Goal: Task Accomplishment & Management: Use online tool/utility

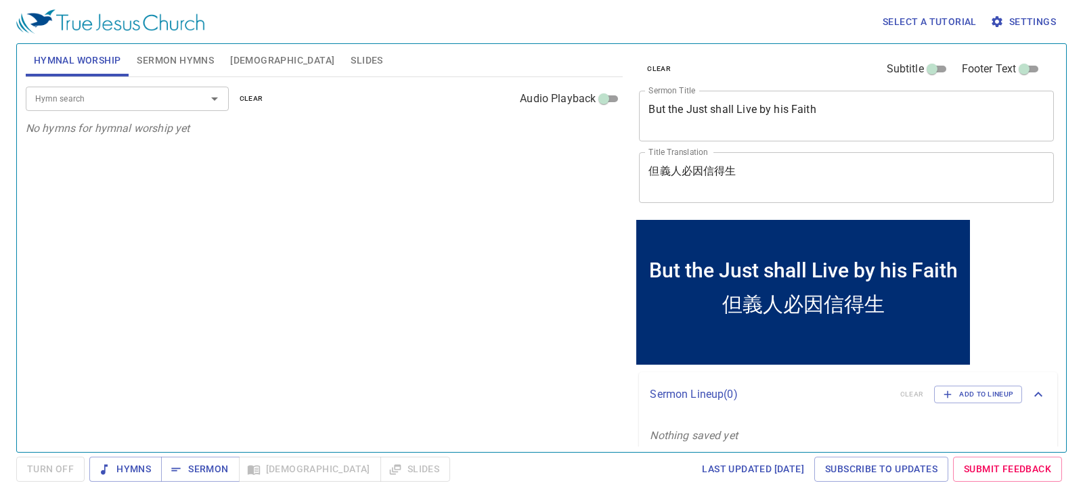
click at [331, 292] on div "Hymn search Hymn search clear Audio Playback No hymns for hymnal worship yet" at bounding box center [325, 259] width 598 height 364
click at [158, 52] on span "Sermon Hymns" at bounding box center [175, 60] width 77 height 17
click at [93, 62] on span "Hymnal Worship" at bounding box center [77, 60] width 87 height 17
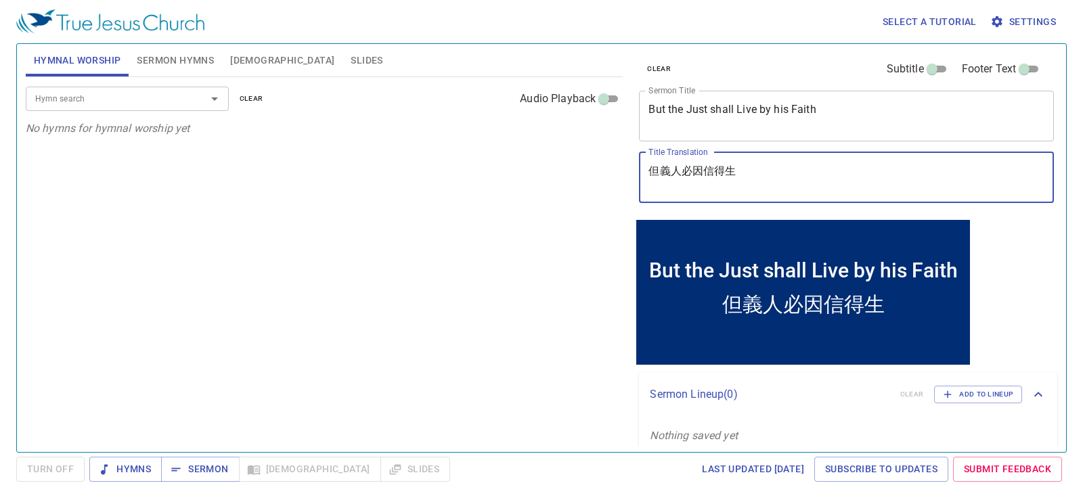
drag, startPoint x: 764, startPoint y: 184, endPoint x: 644, endPoint y: 179, distance: 119.9
click at [644, 179] on div "但義人必因信得生 x Title Translation" at bounding box center [846, 177] width 415 height 51
paste textarea "Religious Education"
type textarea "Religious Education"
click at [211, 468] on span "Sermon" at bounding box center [200, 469] width 56 height 17
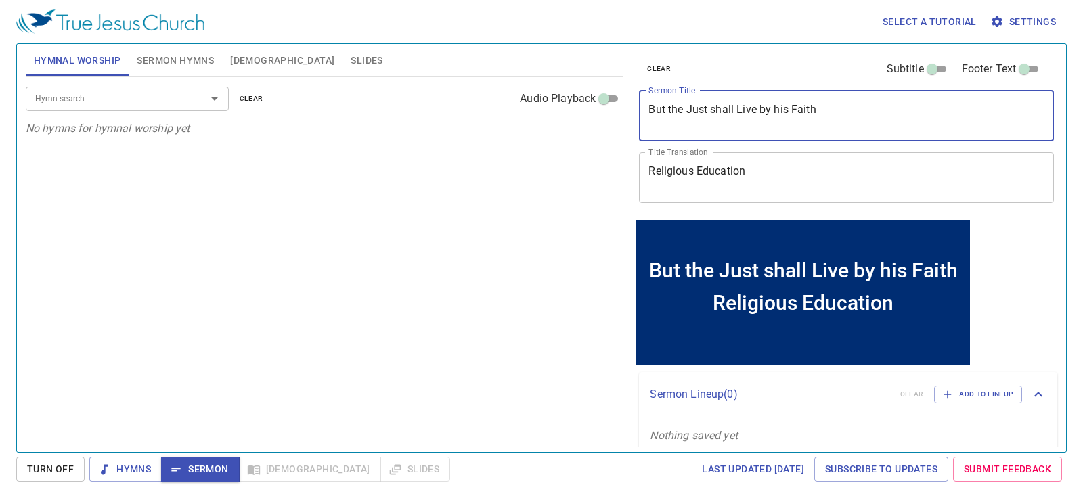
drag, startPoint x: 839, startPoint y: 119, endPoint x: 605, endPoint y: 124, distance: 234.3
click at [605, 124] on div "Hymnal Worship Sermon Hymns Bible Slides Hymn search Hymn search clear Audio Pl…" at bounding box center [541, 243] width 1043 height 408
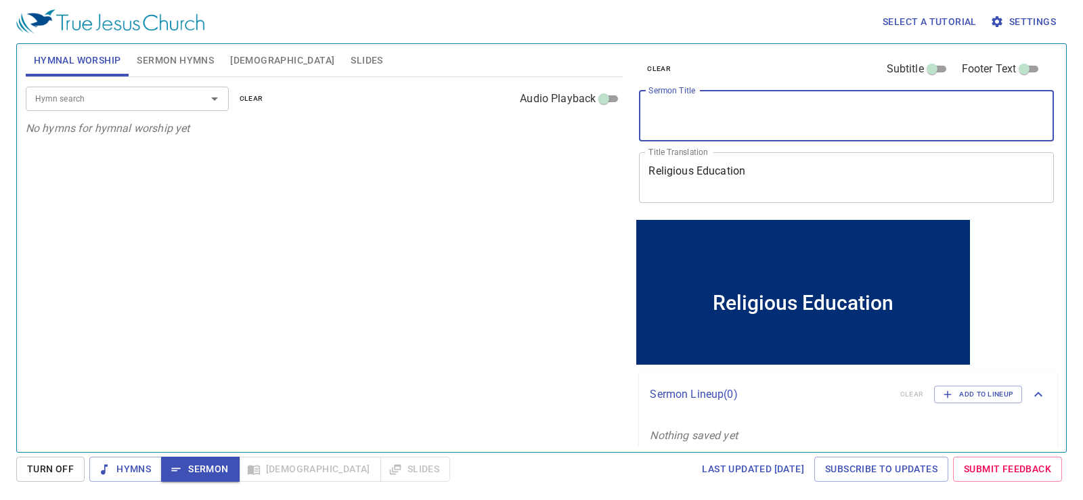
click at [730, 129] on div "x Sermon Title" at bounding box center [846, 116] width 415 height 51
paste textarea "宗教教育"
type textarea "宗教教育"
click at [171, 99] on input "Hymn search" at bounding box center [107, 99] width 155 height 16
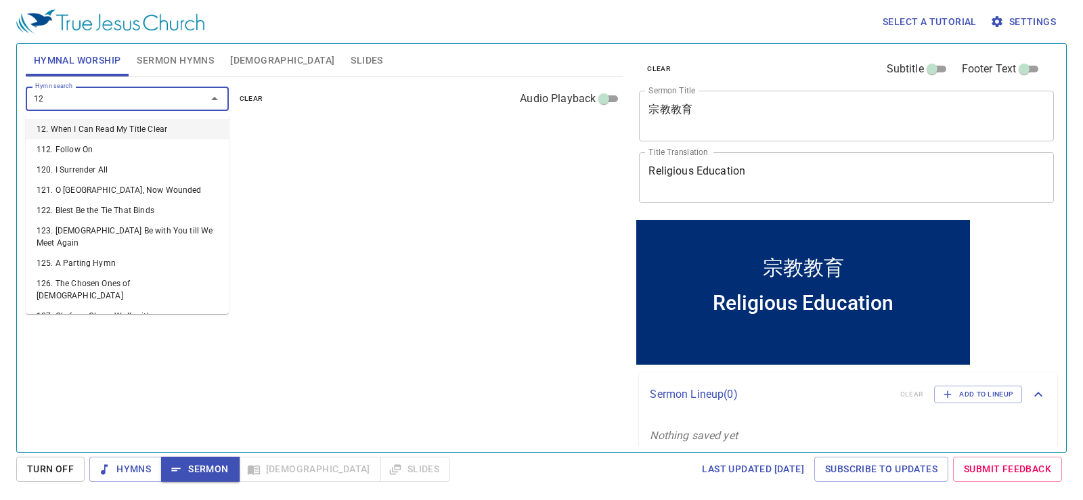
type input "128"
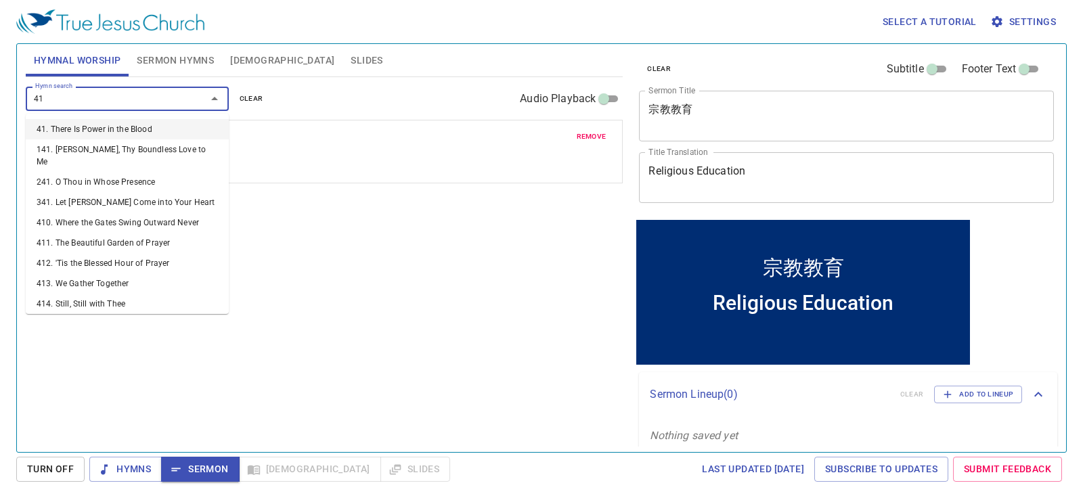
type input "415"
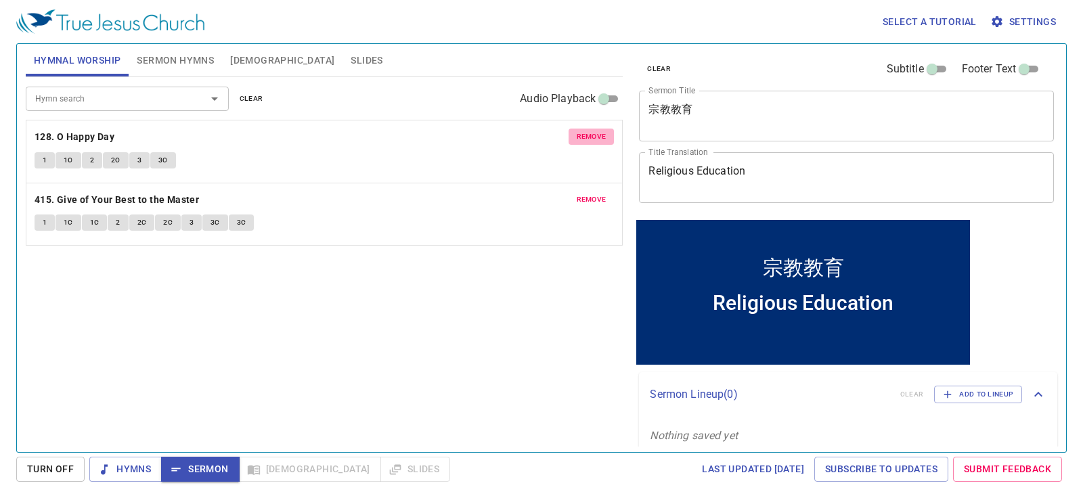
click at [596, 138] on span "remove" at bounding box center [592, 137] width 30 height 12
click at [596, 194] on span "remove" at bounding box center [592, 200] width 30 height 12
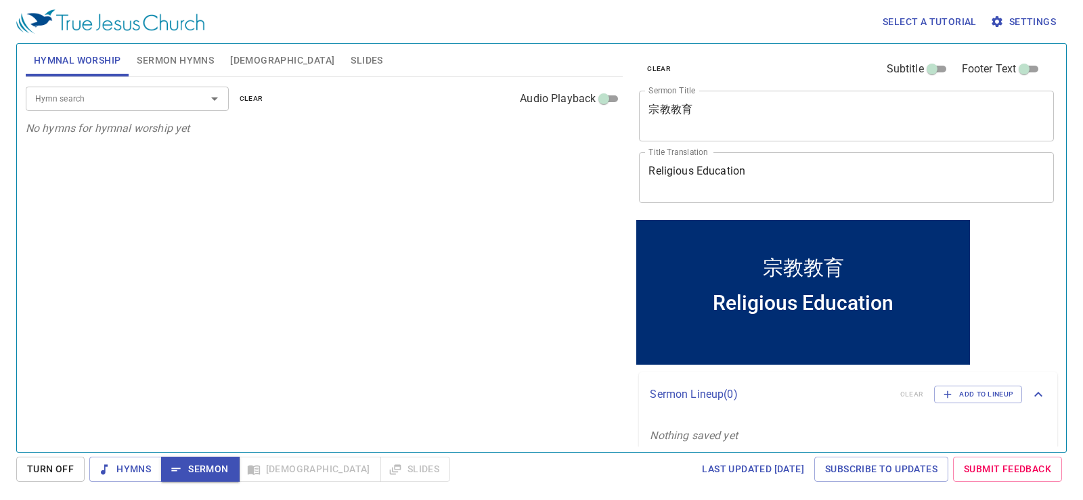
click at [211, 52] on span "Sermon Hymns" at bounding box center [175, 60] width 77 height 17
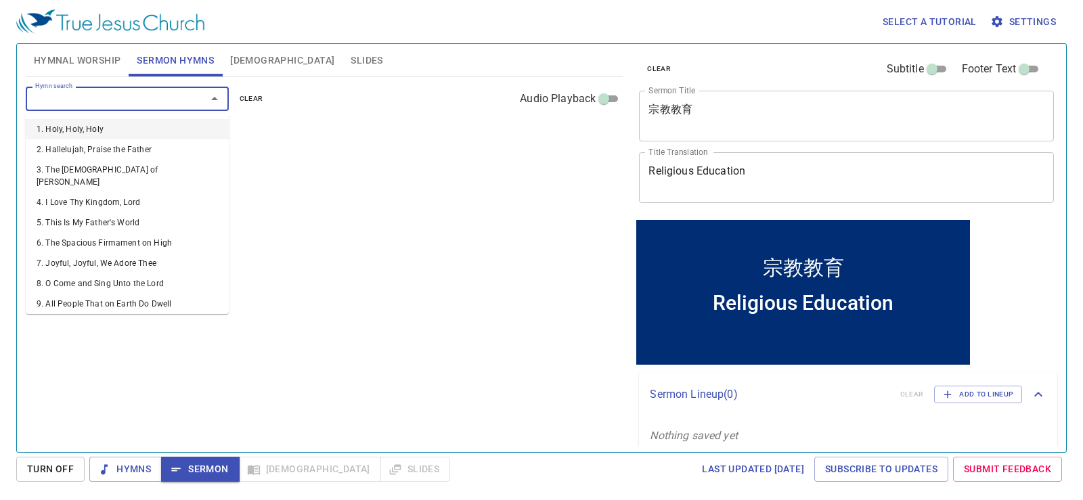
click at [166, 92] on input "Hymn search" at bounding box center [107, 99] width 155 height 16
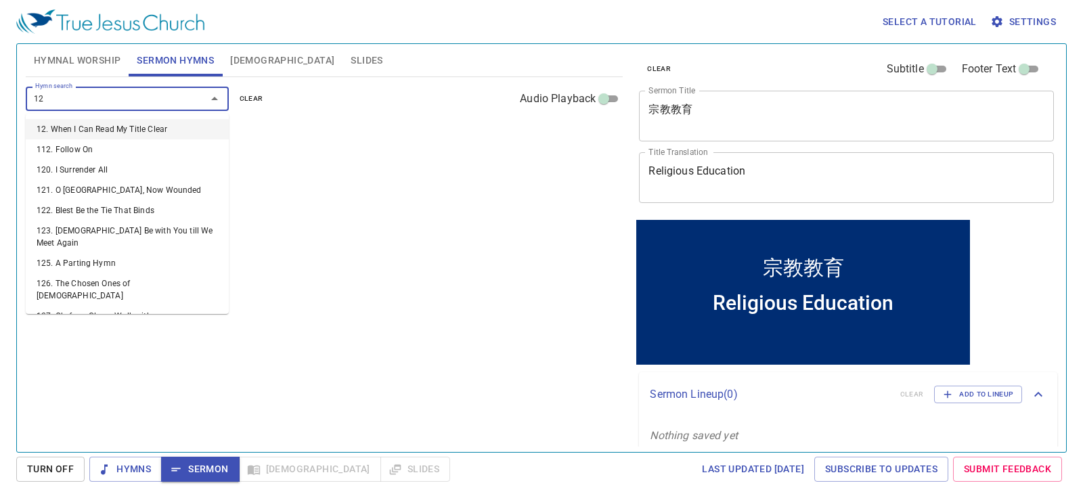
type input "128"
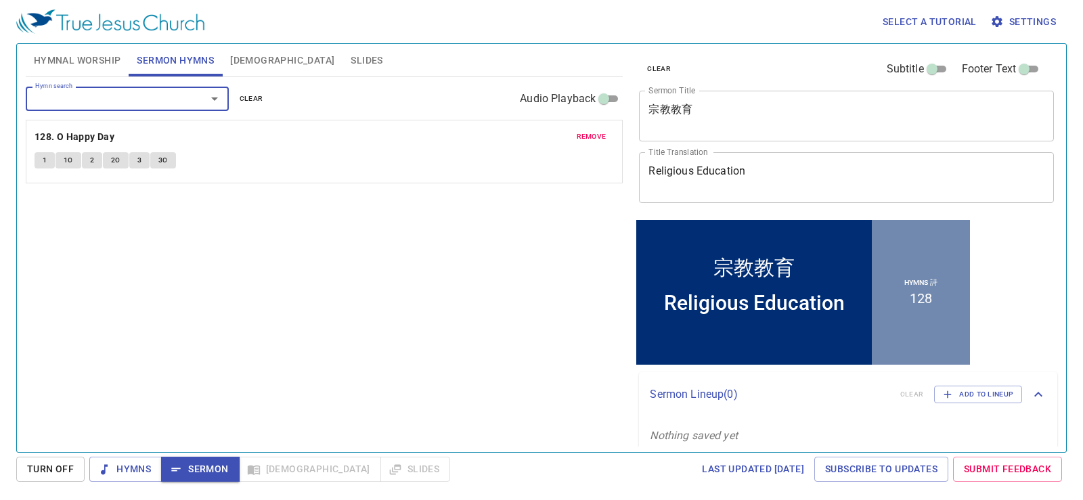
click at [171, 97] on input "Hymn search" at bounding box center [107, 99] width 155 height 16
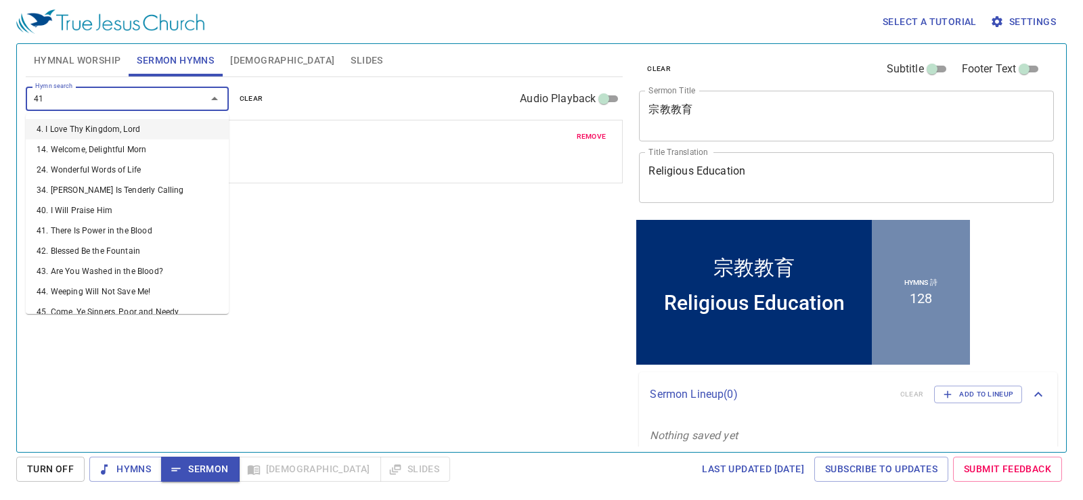
type input "415"
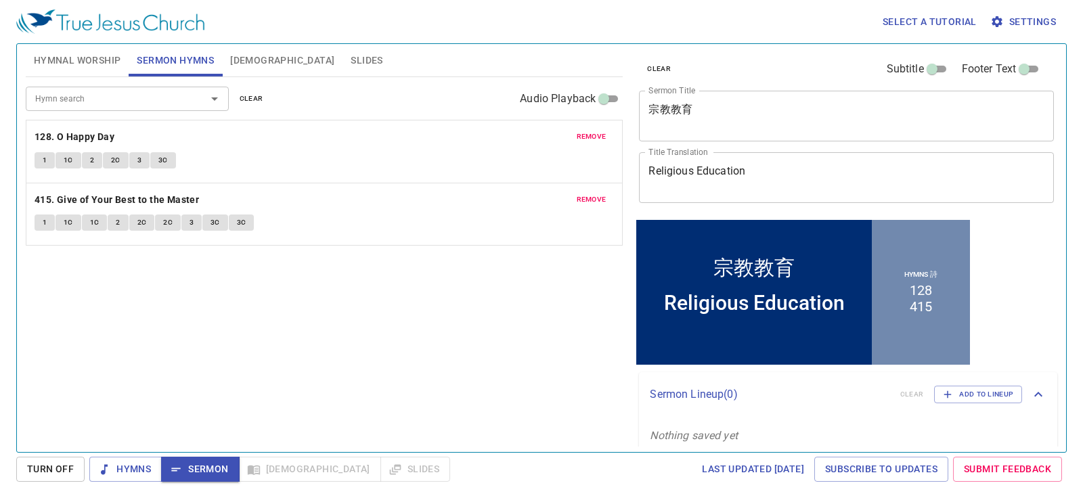
click at [404, 320] on div "Hymn search Hymn search clear Audio Playback remove 128. O Happy Day 1 1C 2 2C …" at bounding box center [325, 259] width 598 height 364
click at [106, 61] on span "Hymnal Worship" at bounding box center [77, 60] width 87 height 17
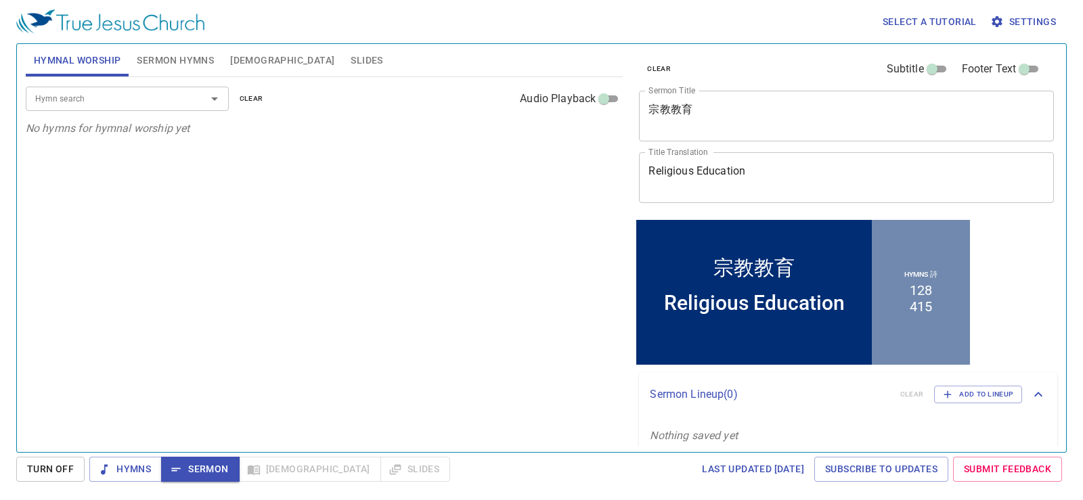
click at [170, 58] on span "Sermon Hymns" at bounding box center [175, 60] width 77 height 17
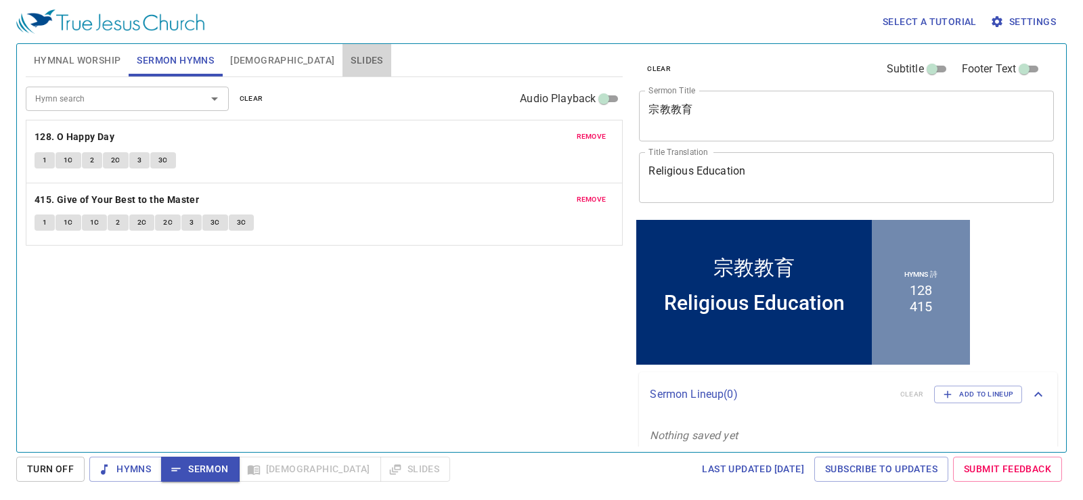
click at [351, 53] on span "Slides" at bounding box center [367, 60] width 32 height 17
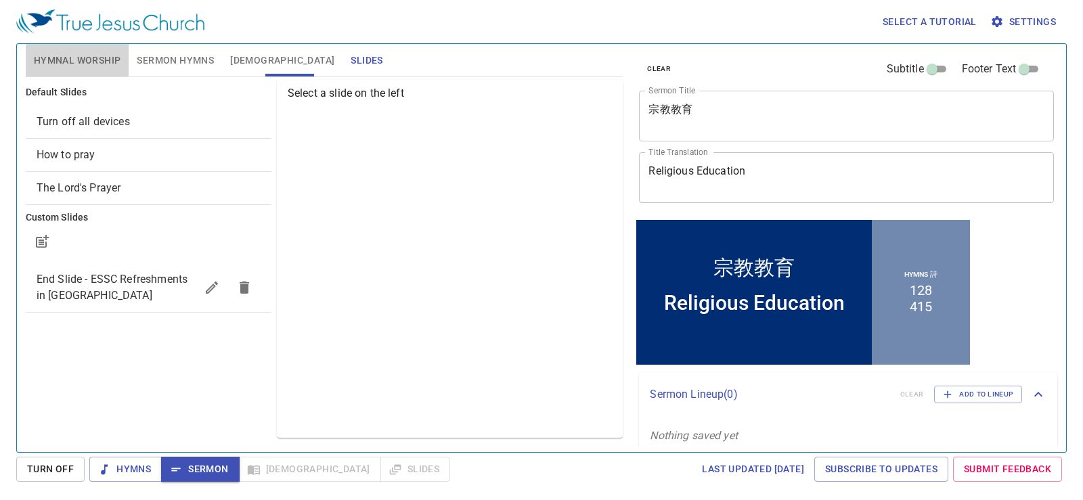
click at [106, 66] on span "Hymnal Worship" at bounding box center [77, 60] width 87 height 17
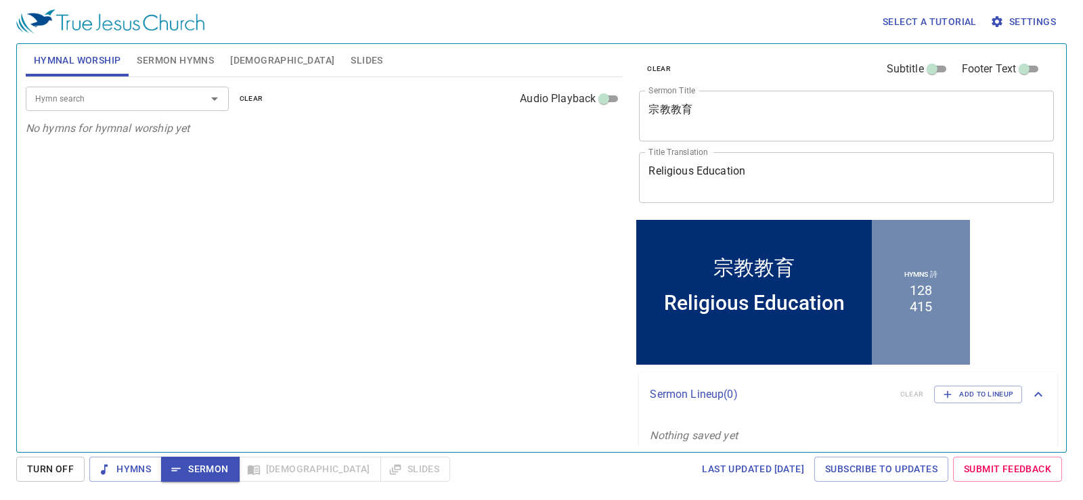
click at [164, 55] on span "Sermon Hymns" at bounding box center [175, 60] width 77 height 17
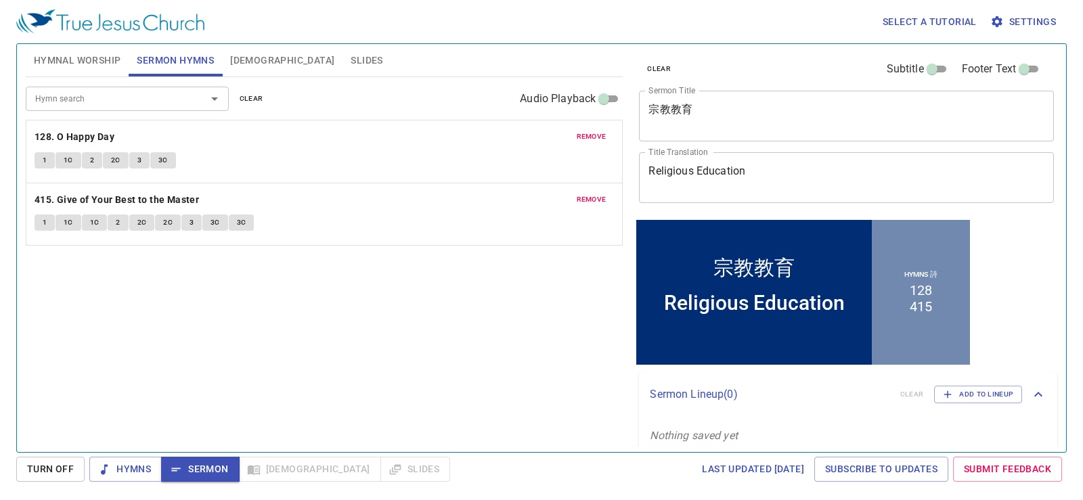
click at [101, 52] on span "Hymnal Worship" at bounding box center [77, 60] width 87 height 17
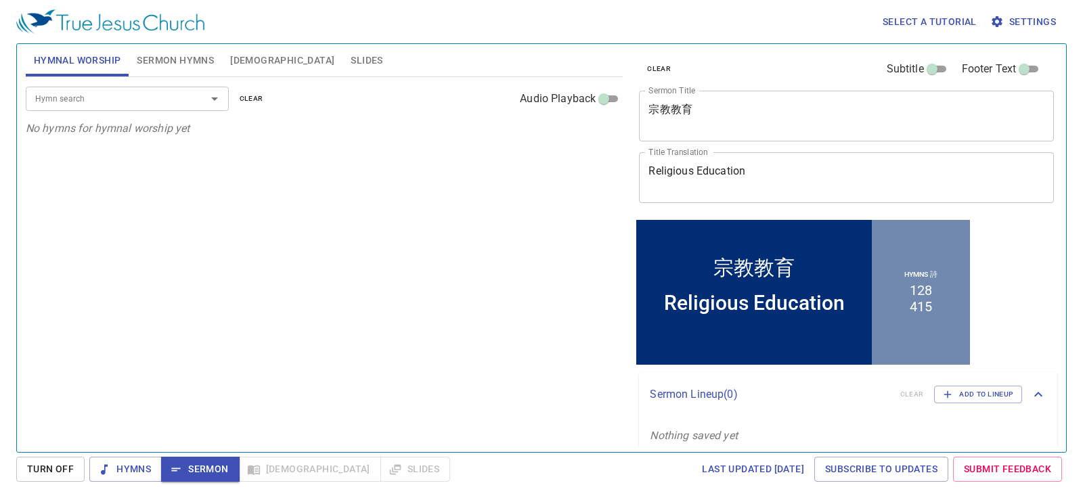
click at [177, 59] on span "Sermon Hymns" at bounding box center [175, 60] width 77 height 17
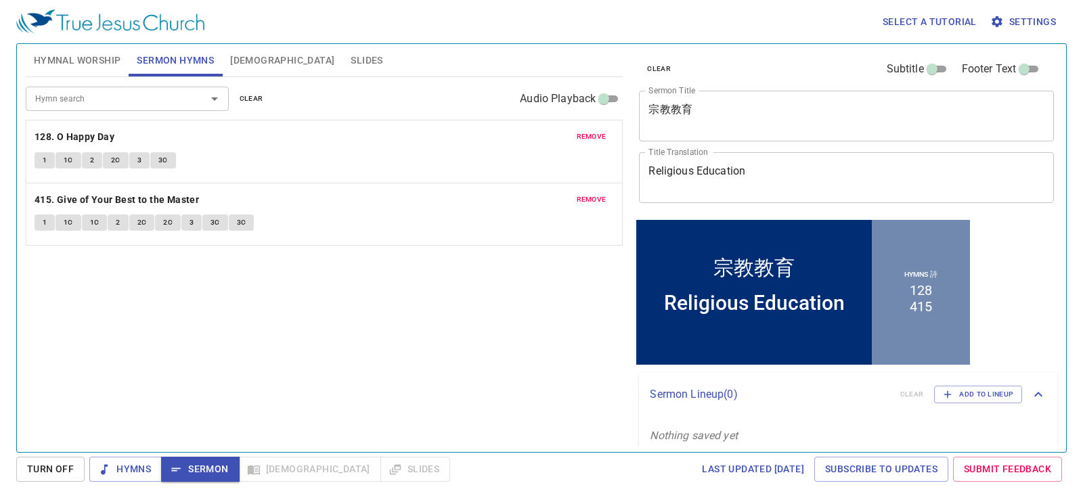
click at [324, 338] on div "Hymn search Hymn search clear Audio Playback remove 128. O Happy Day 1 1C 2 2C …" at bounding box center [325, 259] width 598 height 364
click at [351, 52] on span "Slides" at bounding box center [367, 60] width 32 height 17
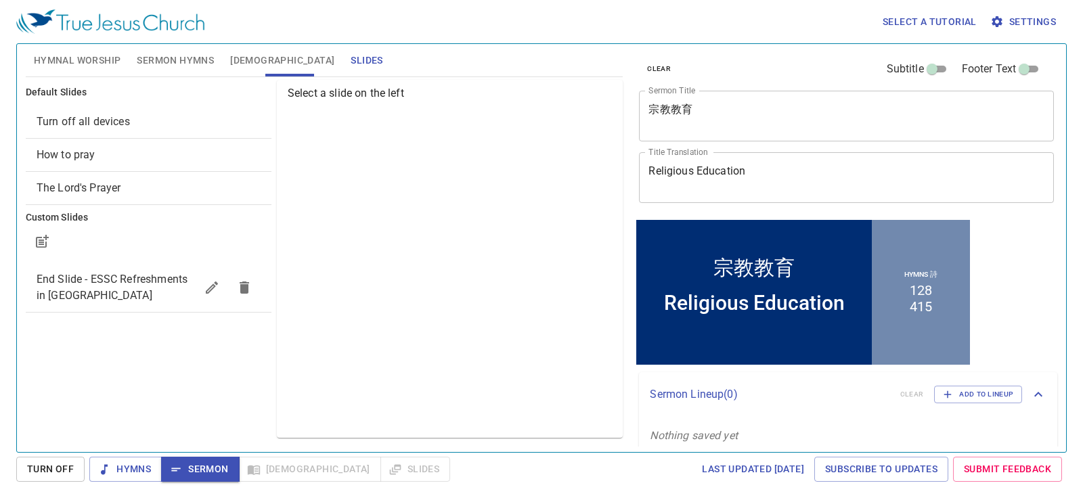
click at [135, 116] on span "Turn off all devices" at bounding box center [149, 122] width 224 height 16
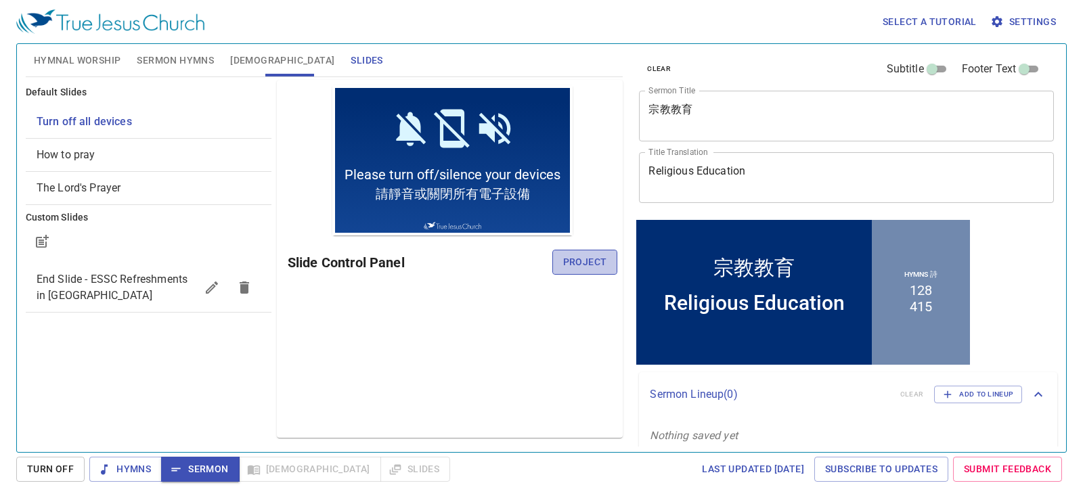
click at [587, 263] on span "Project" at bounding box center [585, 262] width 44 height 17
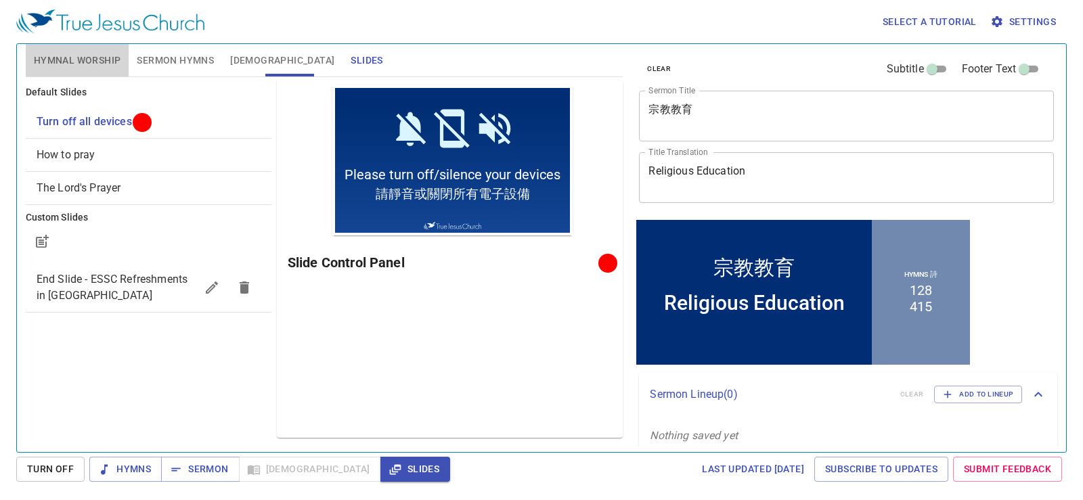
click at [77, 66] on span "Hymnal Worship" at bounding box center [77, 60] width 87 height 17
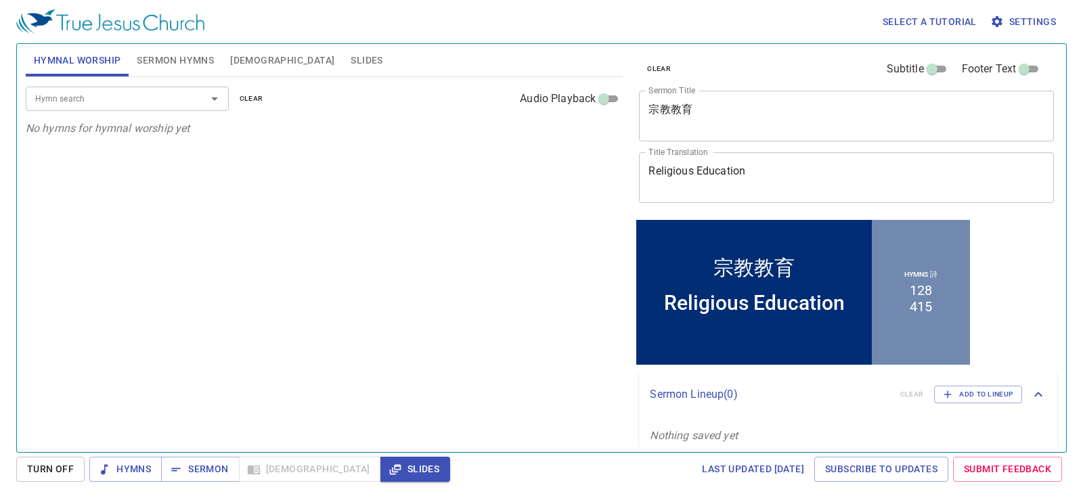
click at [159, 95] on input "Hymn search" at bounding box center [107, 99] width 155 height 16
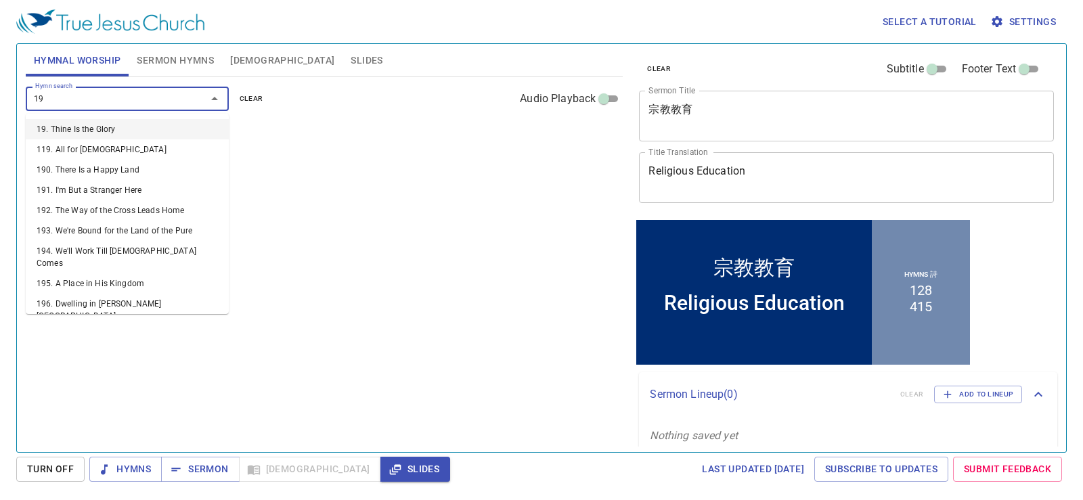
type input "195"
type input "198"
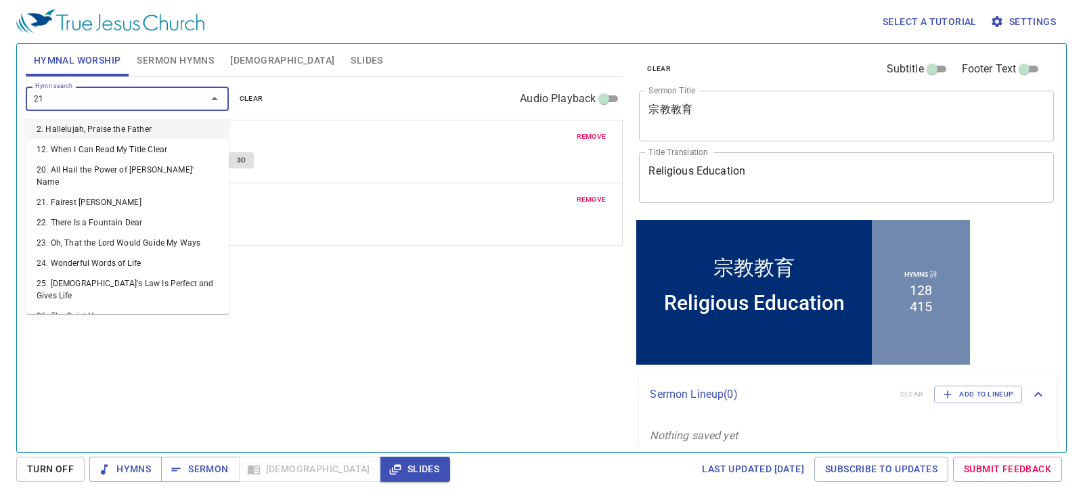
type input "210"
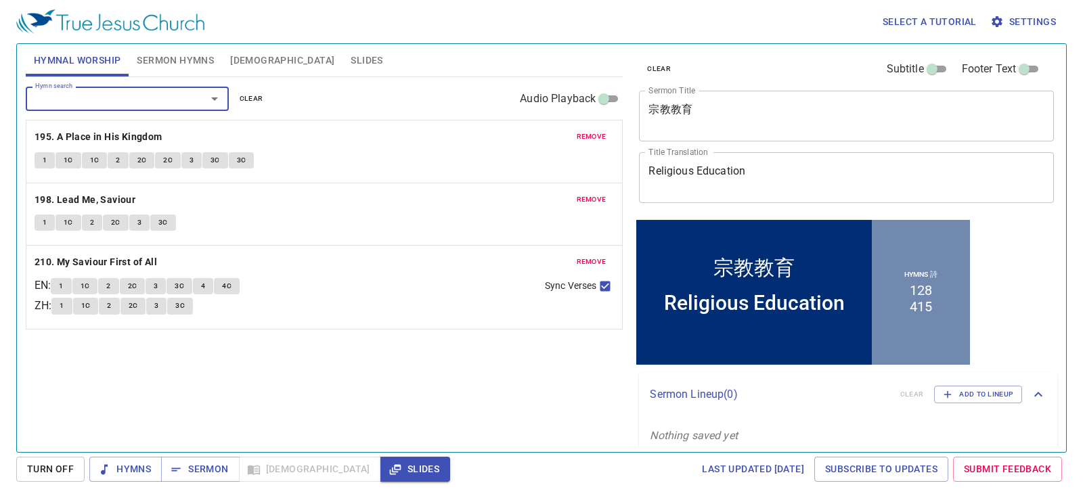
click at [175, 57] on span "Sermon Hymns" at bounding box center [175, 60] width 77 height 17
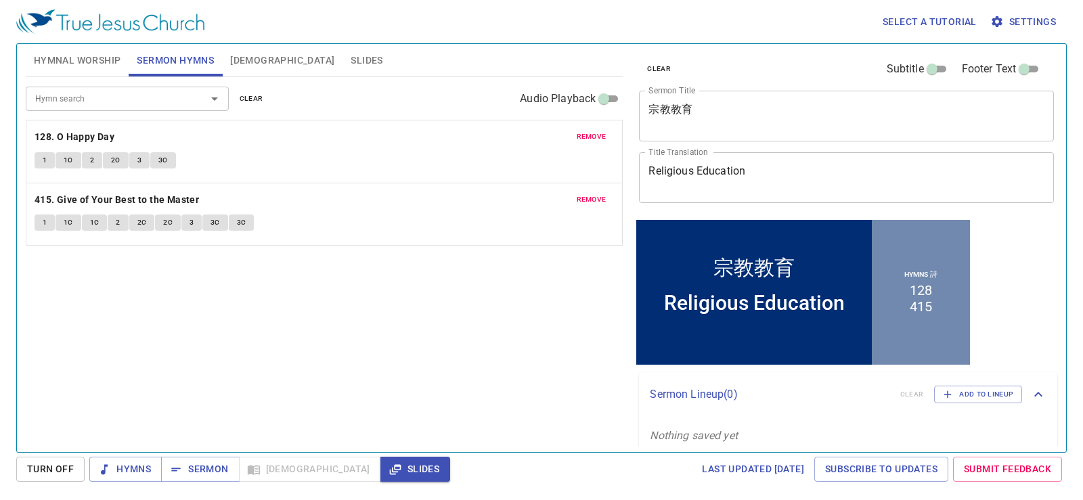
click at [334, 287] on div "Hymn search Hymn search clear Audio Playback remove 128. O Happy Day 1 1C 2 2C …" at bounding box center [325, 259] width 598 height 364
click at [248, 57] on span "[DEMOGRAPHIC_DATA]" at bounding box center [282, 60] width 104 height 17
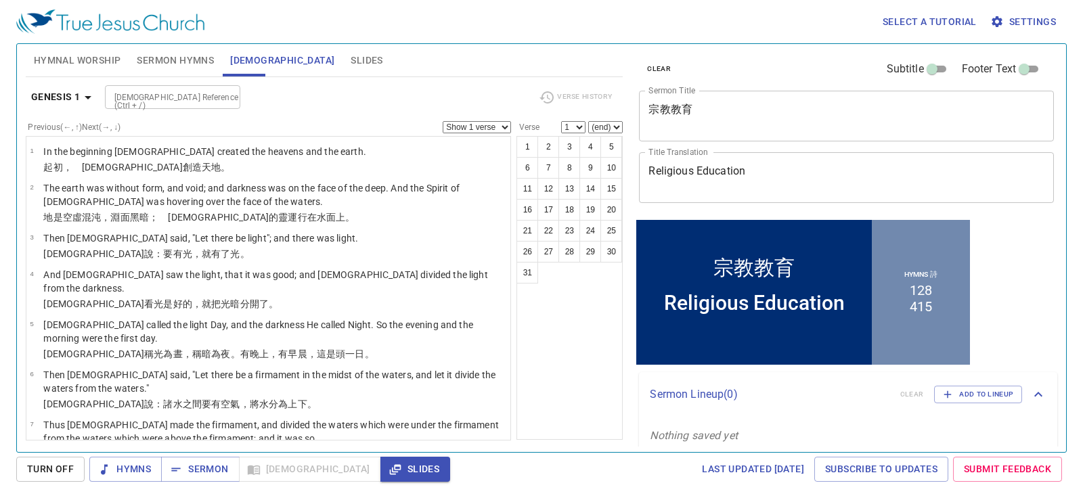
click at [186, 62] on span "Sermon Hymns" at bounding box center [175, 60] width 77 height 17
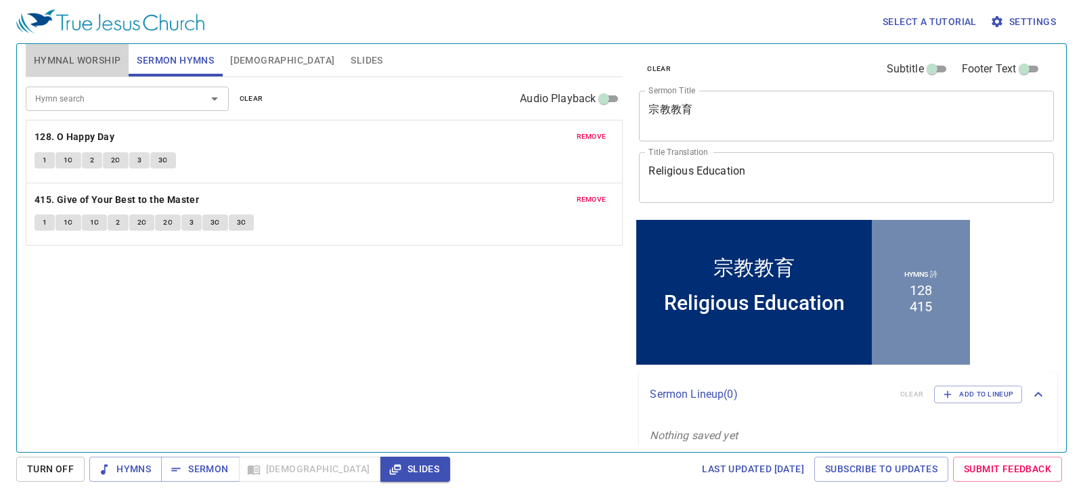
click at [95, 63] on span "Hymnal Worship" at bounding box center [77, 60] width 87 height 17
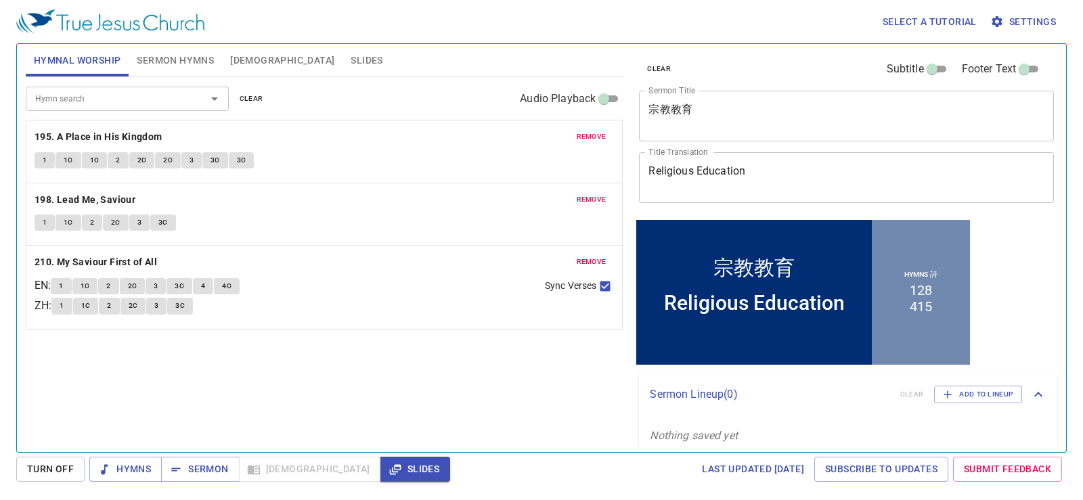
click at [175, 52] on span "Sermon Hymns" at bounding box center [175, 60] width 77 height 17
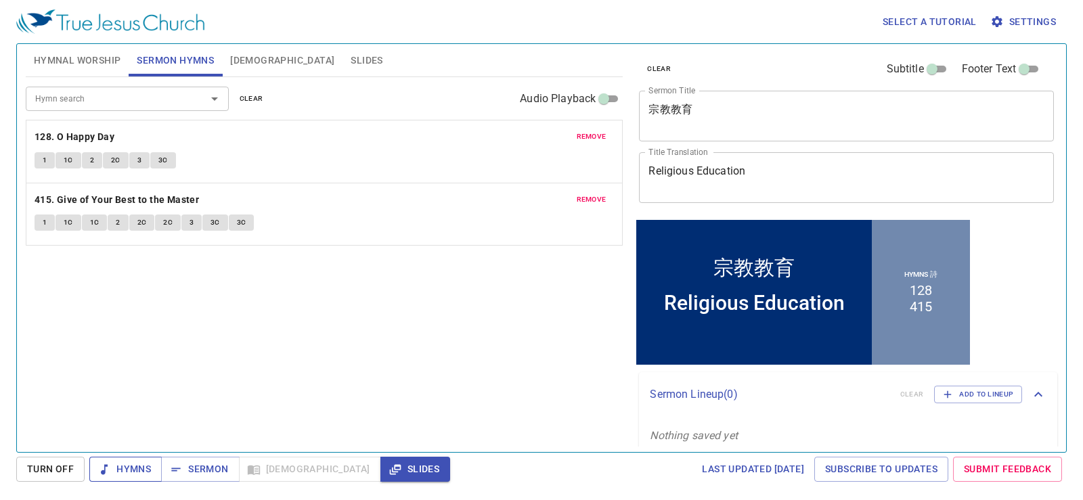
click at [133, 472] on span "Hymns" at bounding box center [125, 469] width 51 height 17
click at [46, 153] on button "1" at bounding box center [45, 160] width 20 height 16
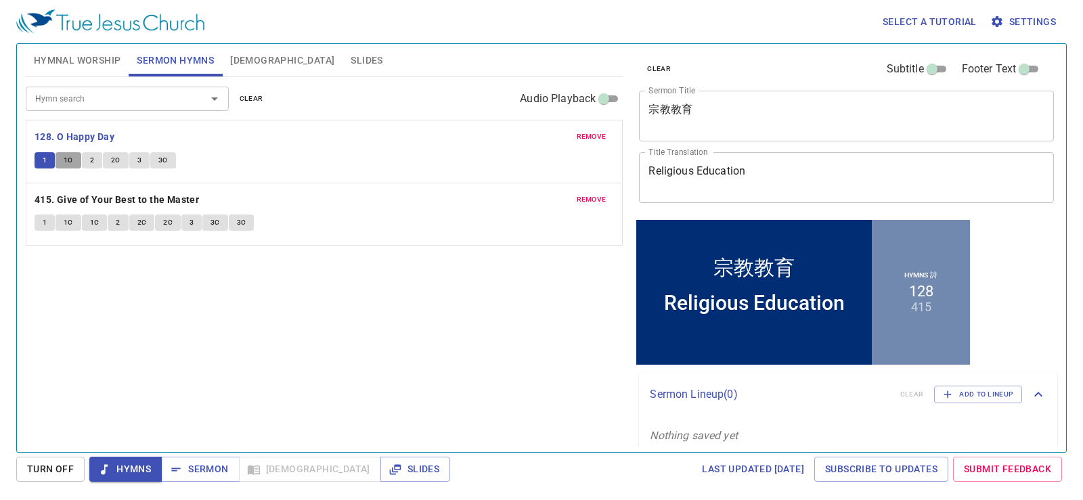
click at [71, 164] on span "1C" at bounding box center [68, 160] width 9 height 12
click at [88, 65] on span "Hymnal Worship" at bounding box center [77, 60] width 87 height 17
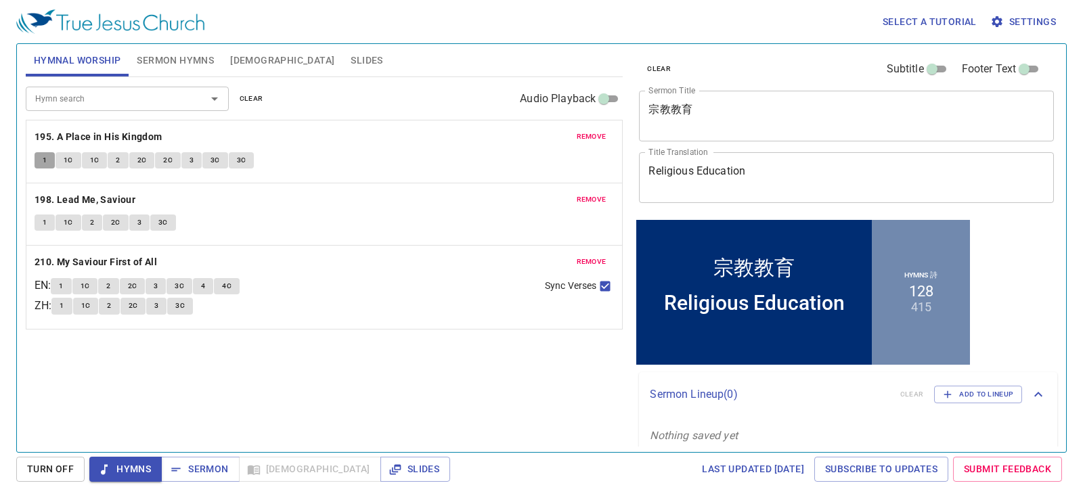
click at [41, 156] on button "1" at bounding box center [45, 160] width 20 height 16
click at [68, 158] on span "1C" at bounding box center [68, 160] width 9 height 12
click at [94, 160] on span "1C" at bounding box center [94, 160] width 9 height 12
click at [120, 161] on button "2" at bounding box center [118, 160] width 20 height 16
click at [148, 163] on button "2C" at bounding box center [142, 160] width 26 height 16
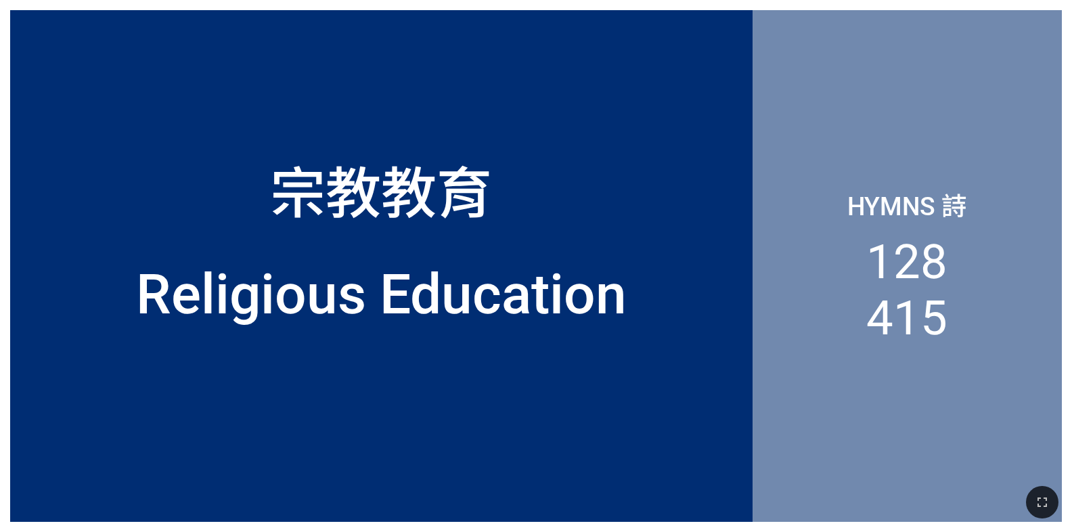
drag, startPoint x: 1047, startPoint y: 500, endPoint x: 1017, endPoint y: 555, distance: 62.1
click at [1047, 500] on icon "button" at bounding box center [1042, 502] width 9 height 9
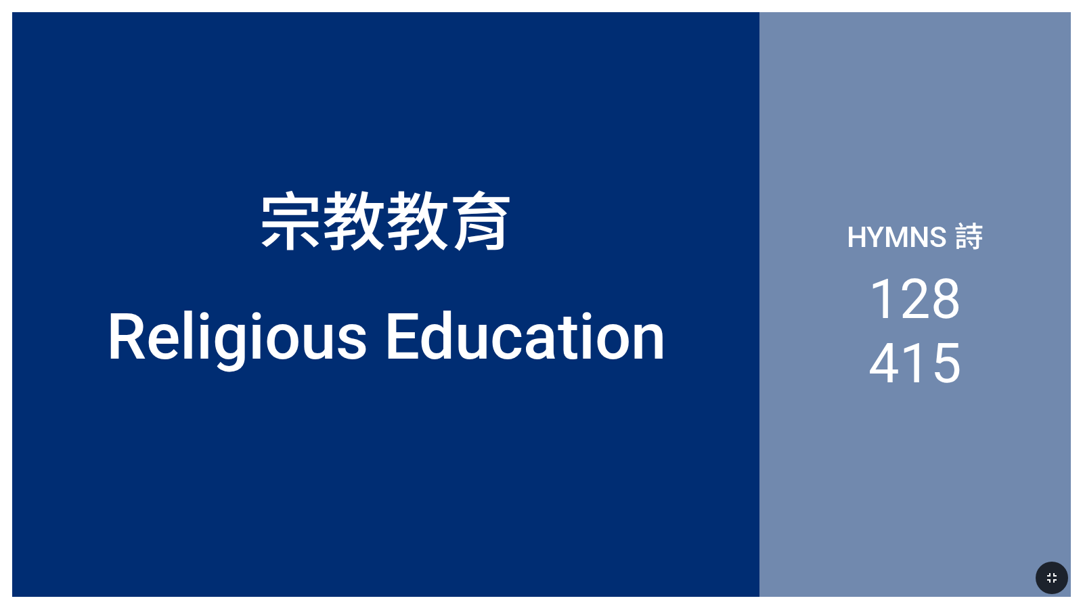
click at [1044, 531] on icon "button" at bounding box center [1052, 578] width 16 height 16
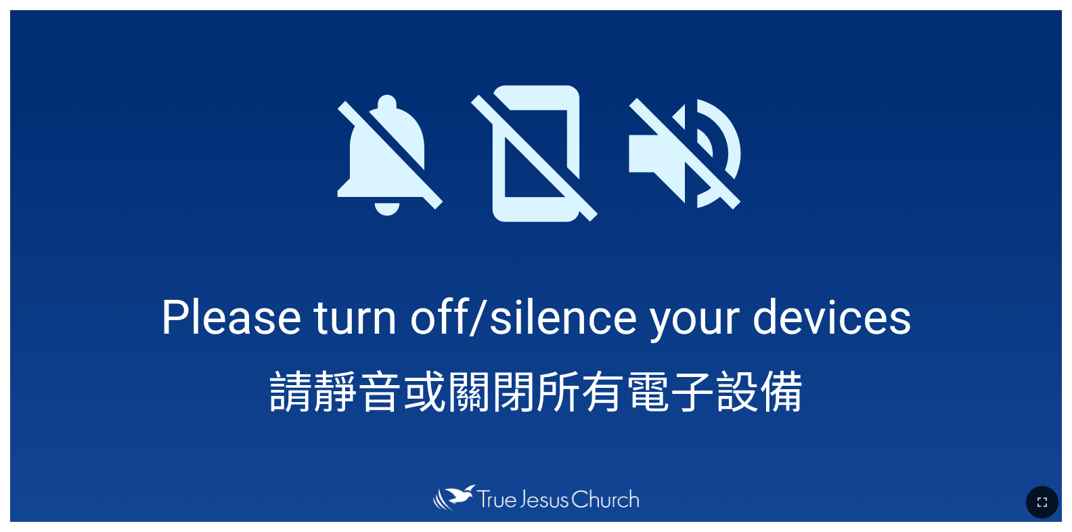
drag, startPoint x: 1045, startPoint y: 493, endPoint x: 1195, endPoint y: 628, distance: 202.8
click at [1045, 493] on button "button" at bounding box center [1042, 502] width 32 height 32
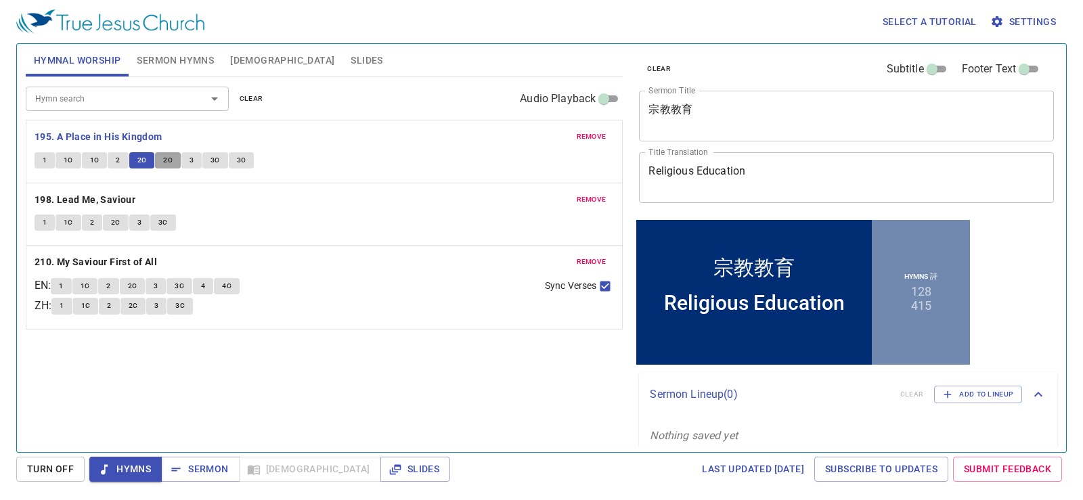
click at [167, 163] on span "2C" at bounding box center [167, 160] width 9 height 12
click at [195, 161] on button "3" at bounding box center [191, 160] width 20 height 16
click at [215, 163] on span "3C" at bounding box center [215, 160] width 9 height 12
click at [248, 163] on button "3C" at bounding box center [242, 160] width 26 height 16
click at [70, 196] on b "198. Lead Me, Saviour" at bounding box center [85, 200] width 101 height 17
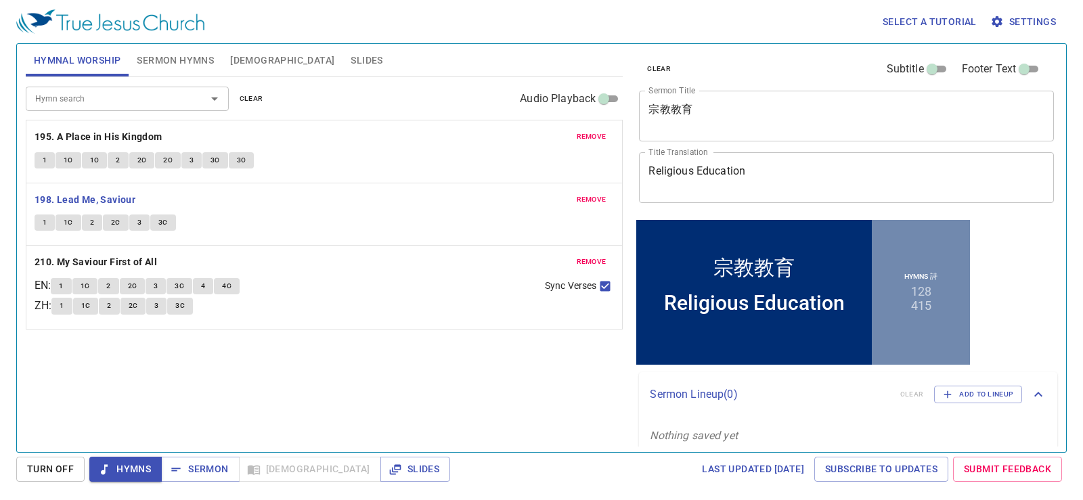
click at [44, 222] on span "1" at bounding box center [45, 223] width 4 height 12
click at [74, 225] on button "1C" at bounding box center [69, 223] width 26 height 16
click at [90, 219] on span "2" at bounding box center [92, 223] width 4 height 12
click at [90, 284] on span "1C" at bounding box center [85, 286] width 9 height 12
click at [118, 286] on button "2" at bounding box center [108, 286] width 20 height 16
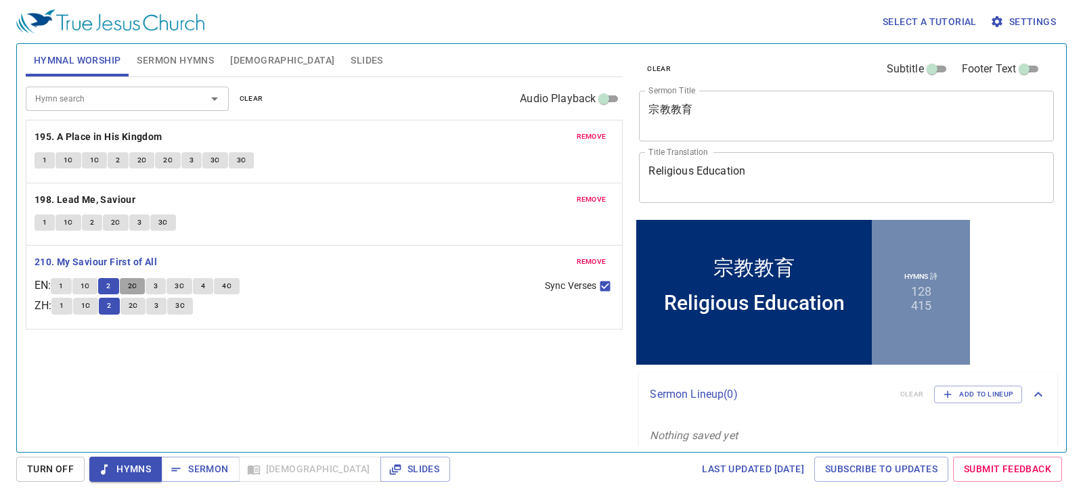
click at [142, 283] on button "2C" at bounding box center [133, 286] width 26 height 16
drag, startPoint x: 161, startPoint y: 288, endPoint x: 175, endPoint y: 202, distance: 87.1
click at [158, 288] on span "3" at bounding box center [156, 286] width 4 height 12
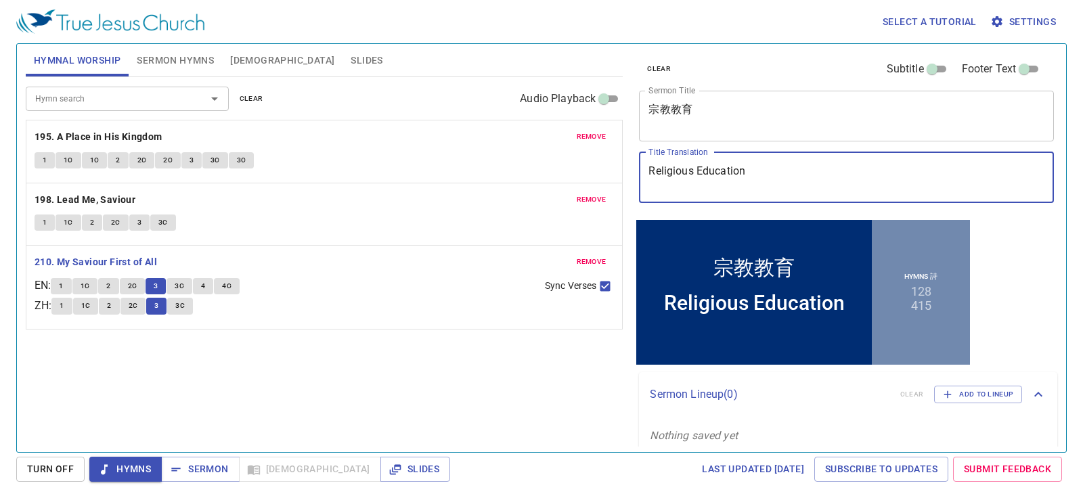
drag, startPoint x: 777, startPoint y: 188, endPoint x: 641, endPoint y: 178, distance: 136.4
click at [641, 178] on div "Religious Education x Title Translation" at bounding box center [846, 177] width 415 height 51
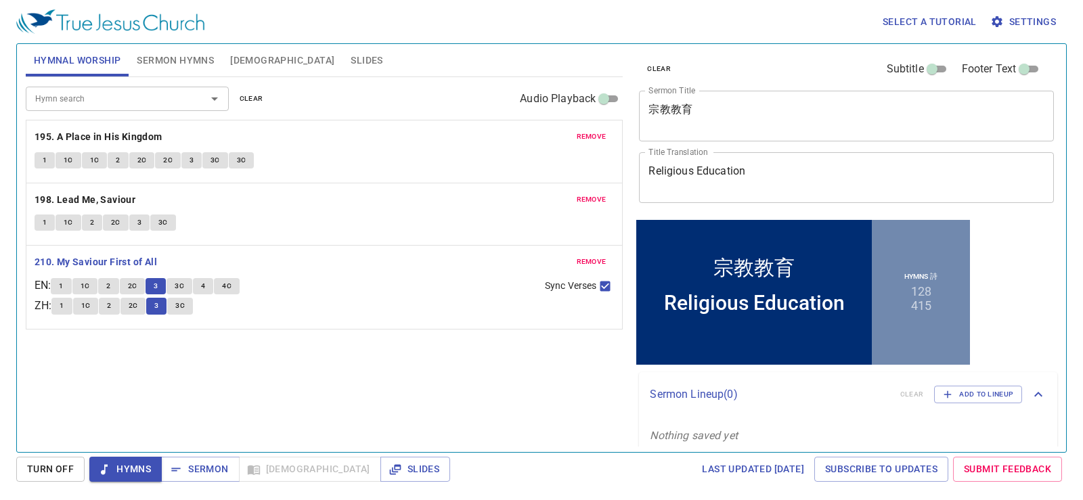
click at [694, 97] on div "宗教教育 x Sermon Title" at bounding box center [846, 116] width 415 height 51
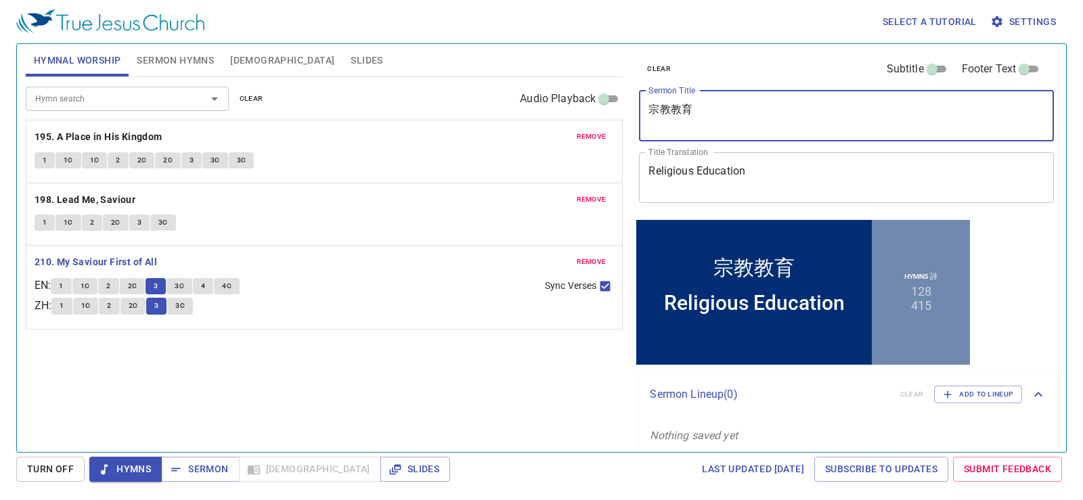
drag, startPoint x: 687, startPoint y: 114, endPoint x: 638, endPoint y: 110, distance: 49.0
click at [638, 110] on div "clear Subtitle Footer Text Sermon Title 宗教教育 x Sermon Title Title Translation R…" at bounding box center [846, 130] width 424 height 173
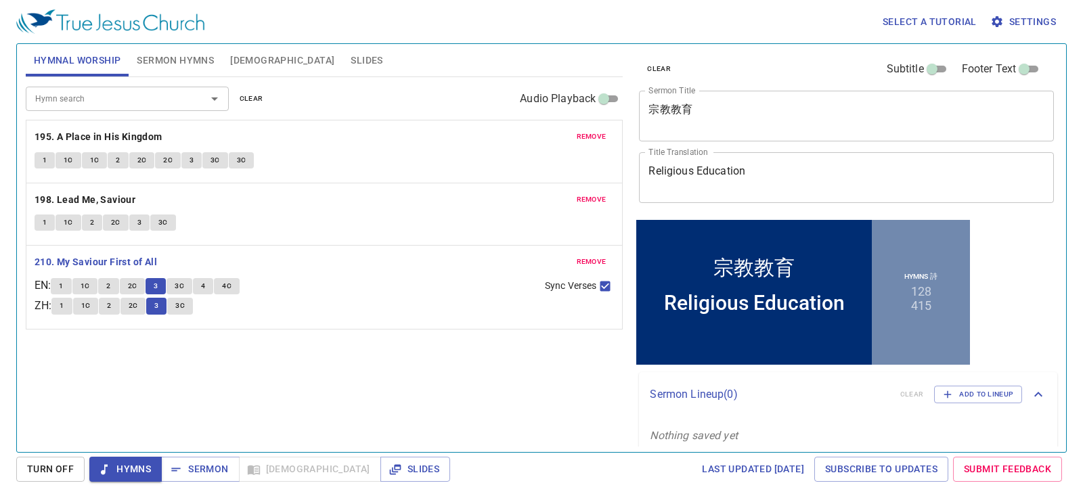
click at [181, 287] on span "3C" at bounding box center [179, 286] width 9 height 12
click at [604, 282] on input "Sync Verses" at bounding box center [605, 289] width 18 height 18
checkbox input "false"
drag, startPoint x: 207, startPoint y: 286, endPoint x: 199, endPoint y: 292, distance: 10.2
click at [205, 287] on span "4" at bounding box center [203, 286] width 4 height 12
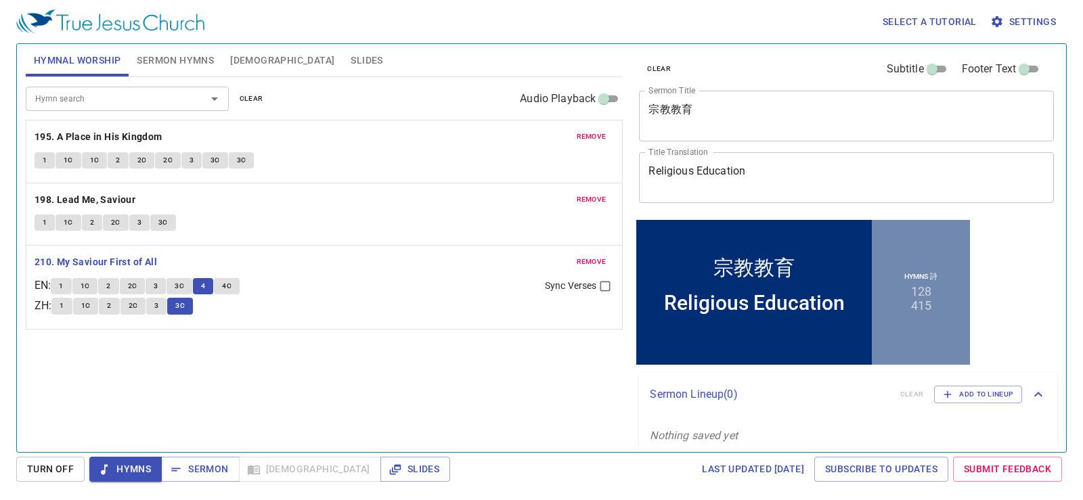
click at [158, 304] on span "3" at bounding box center [156, 306] width 4 height 12
click at [237, 287] on button "4C" at bounding box center [227, 286] width 26 height 16
click at [184, 313] on button "3C" at bounding box center [180, 306] width 26 height 16
click at [181, 54] on span "Sermon Hymns" at bounding box center [175, 60] width 77 height 17
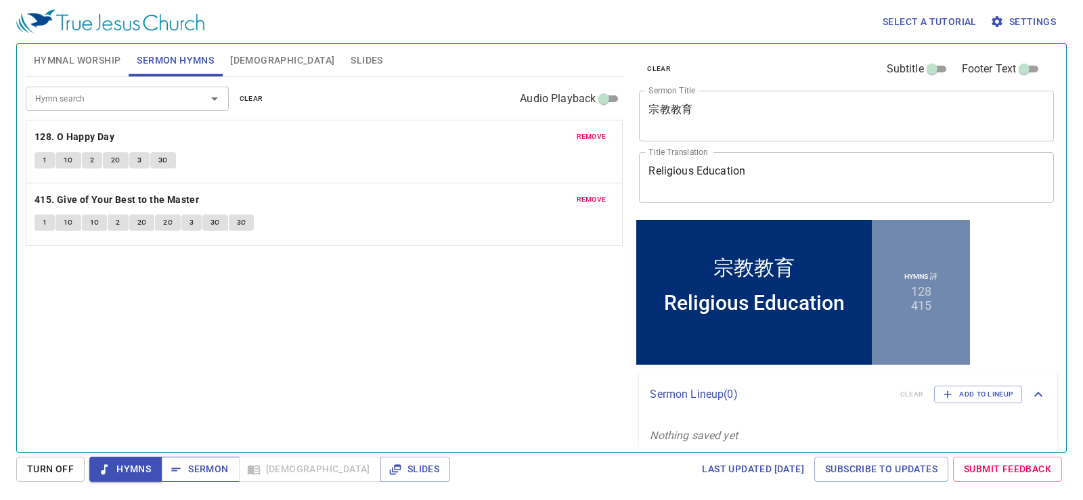
click at [180, 463] on icon "button" at bounding box center [176, 470] width 14 height 14
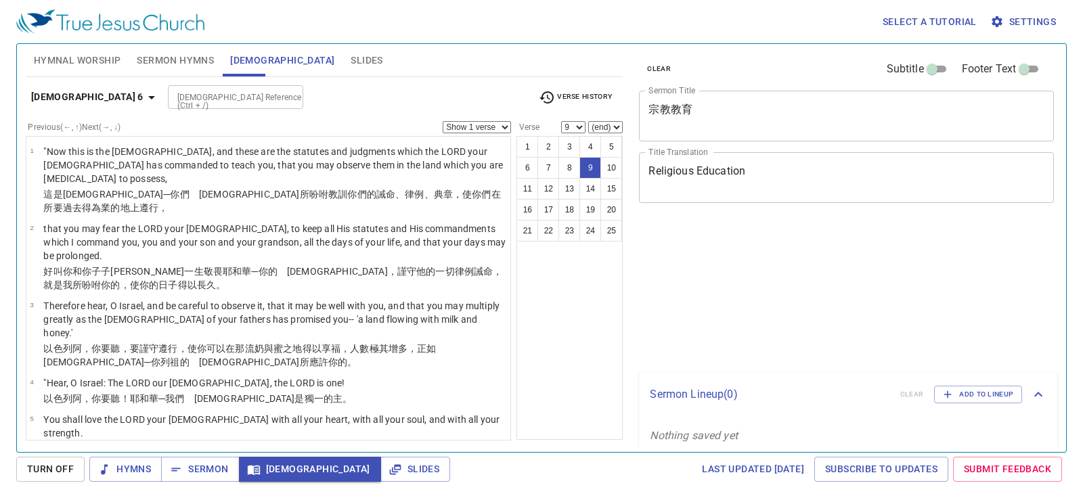
select select "9"
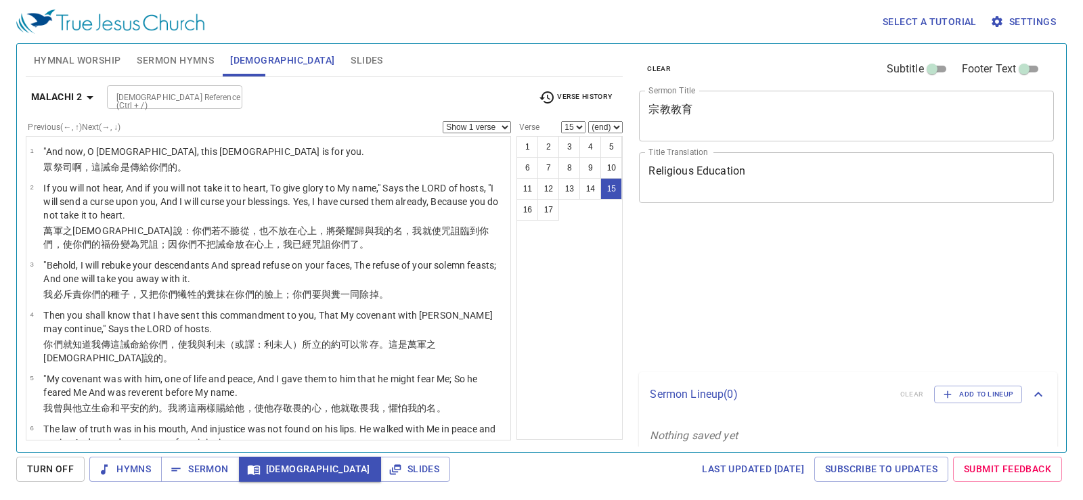
select select "15"
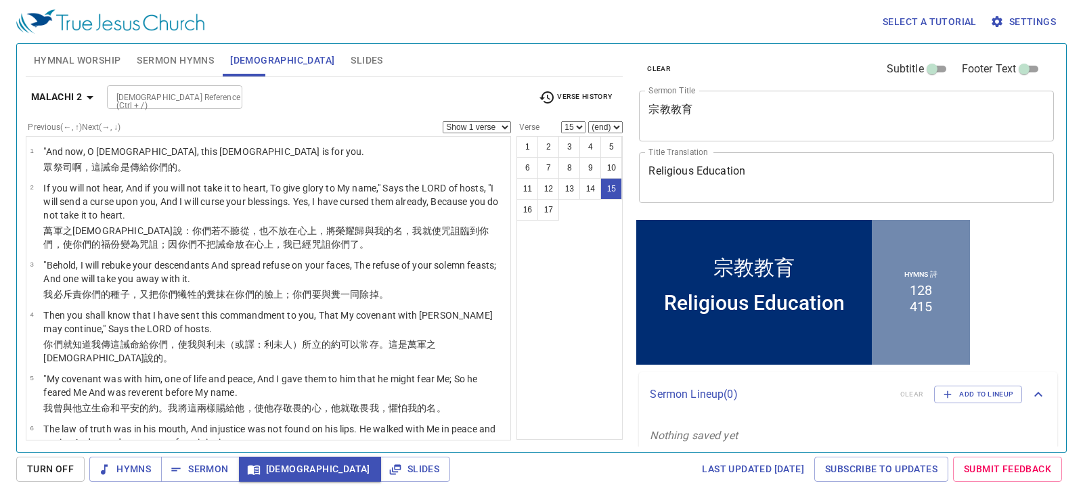
scroll to position [682, 0]
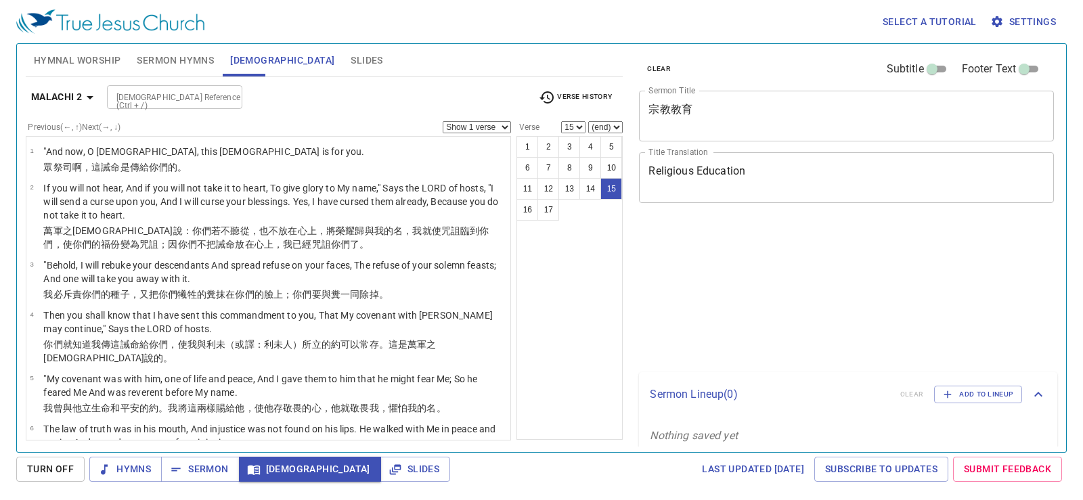
select select "15"
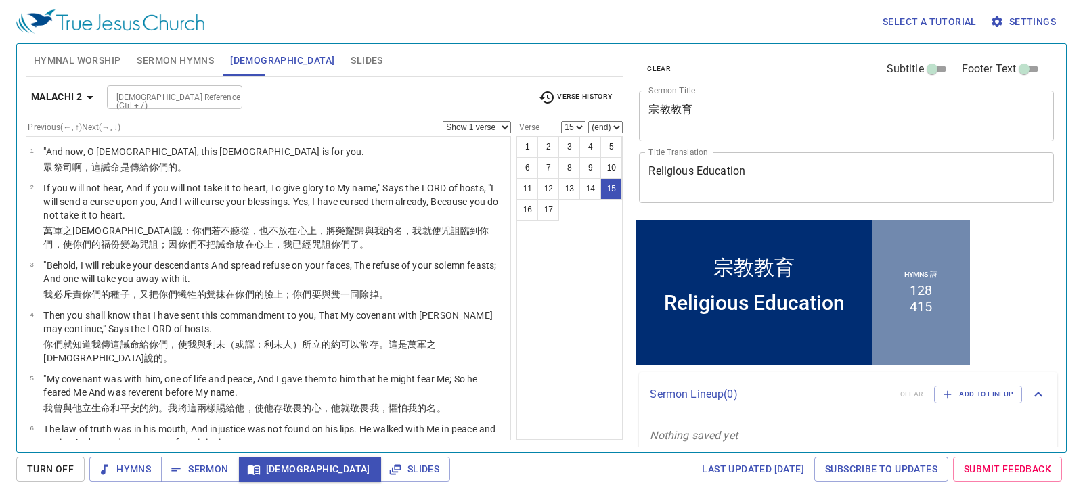
scroll to position [586, 0]
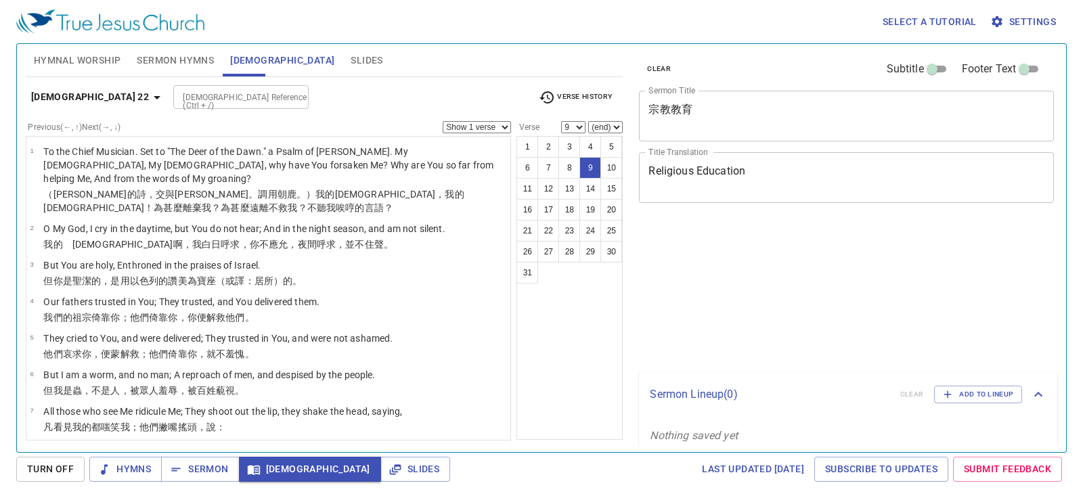
select select "9"
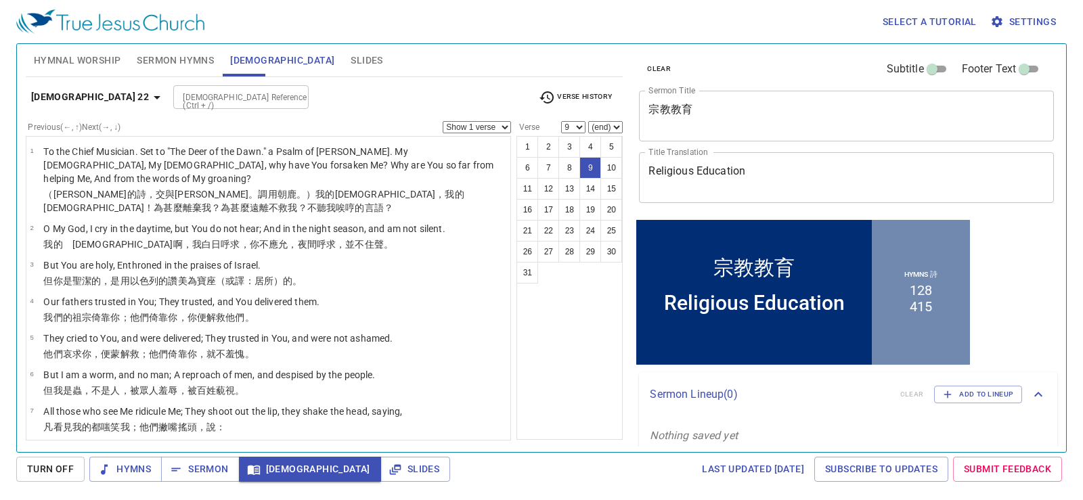
scroll to position [192, 0]
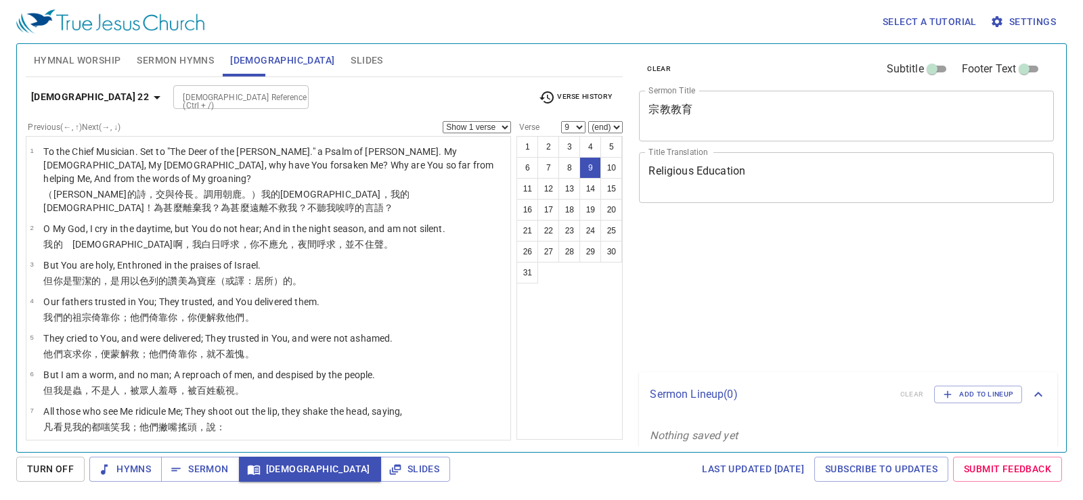
select select "9"
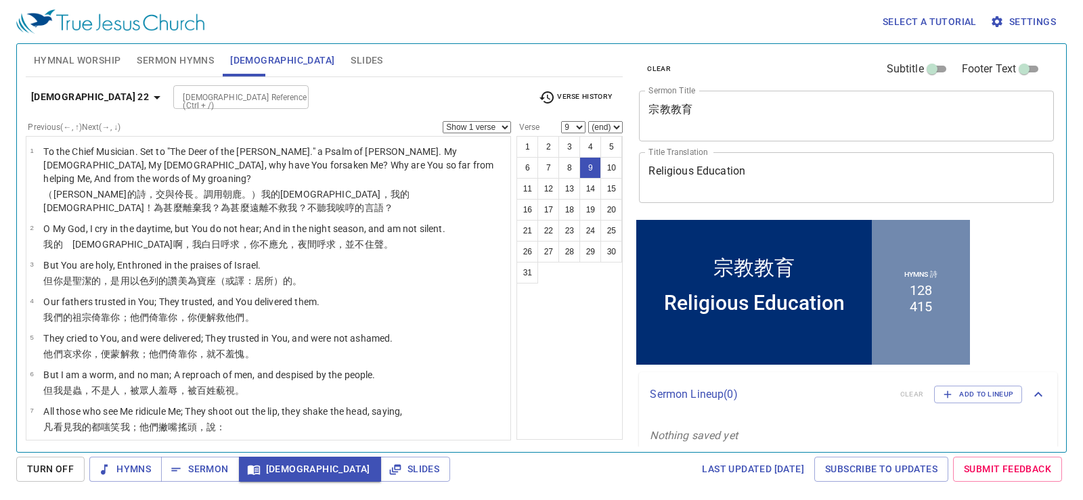
scroll to position [192, 0]
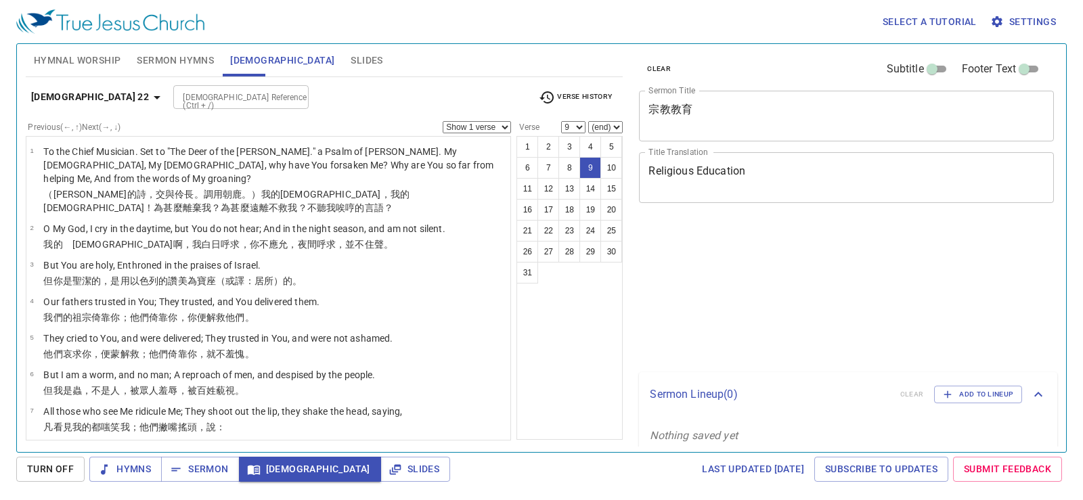
select select "9"
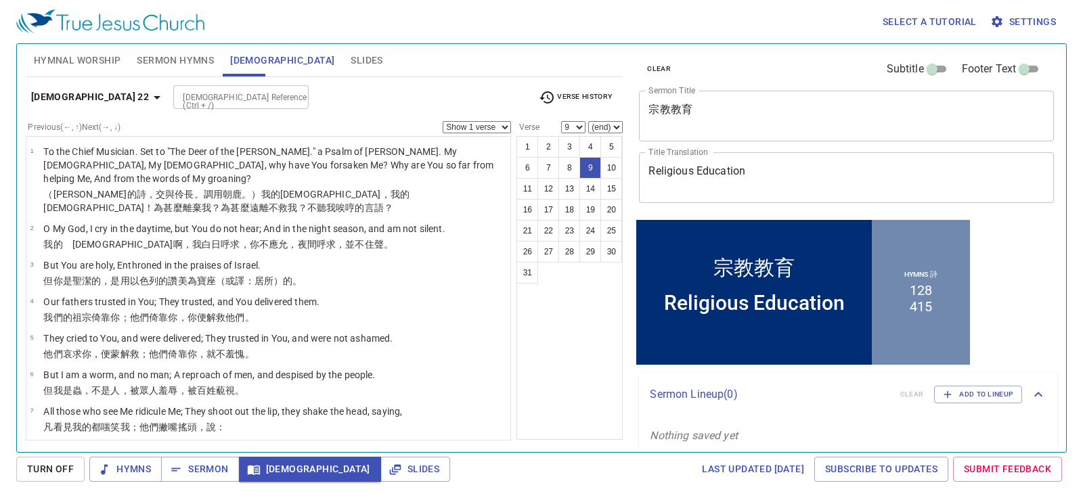
scroll to position [192, 0]
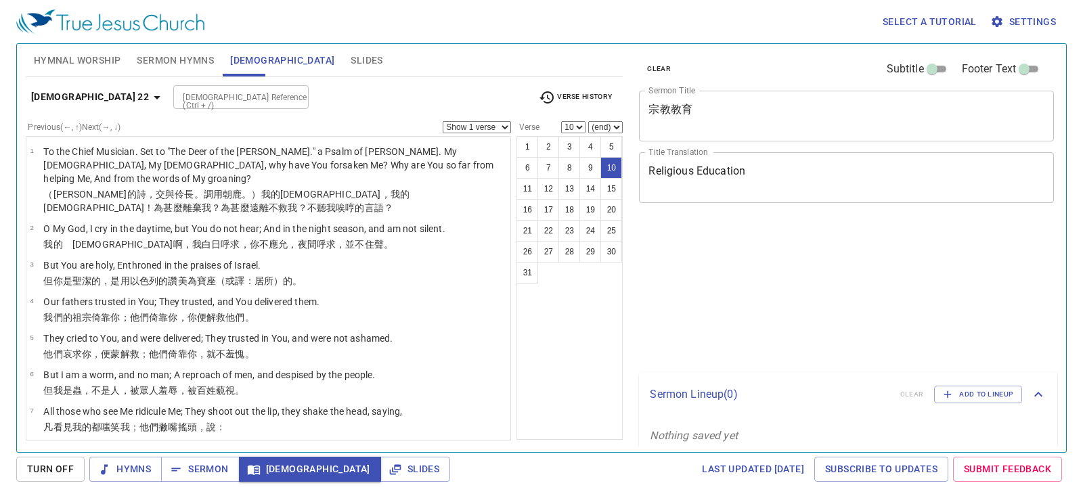
select select "10"
